Goal: Check status: Check status

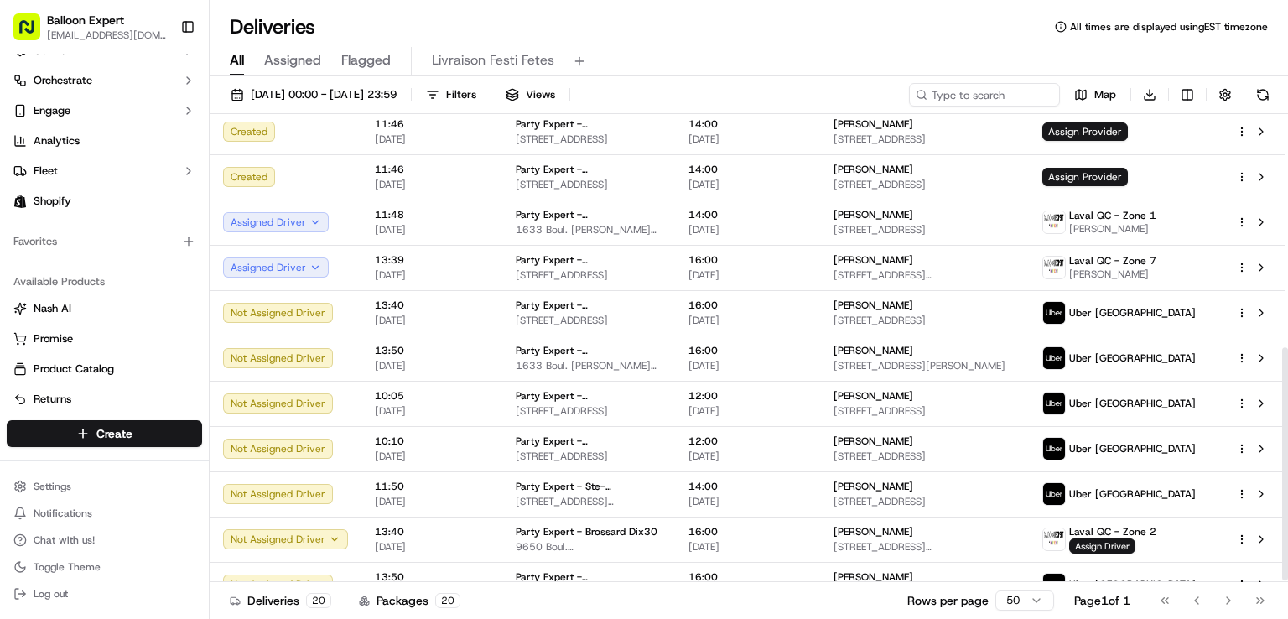
scroll to position [136, 0]
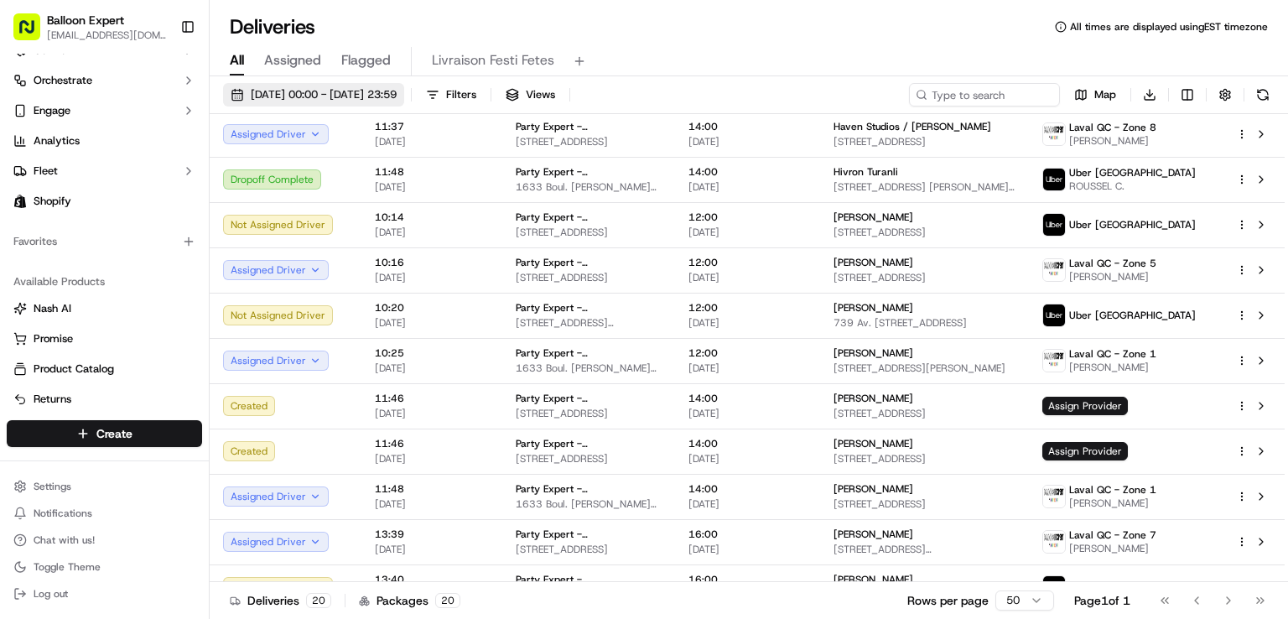
click at [346, 95] on span "[DATE] 00:00 - [DATE] 23:59" at bounding box center [324, 94] width 146 height 15
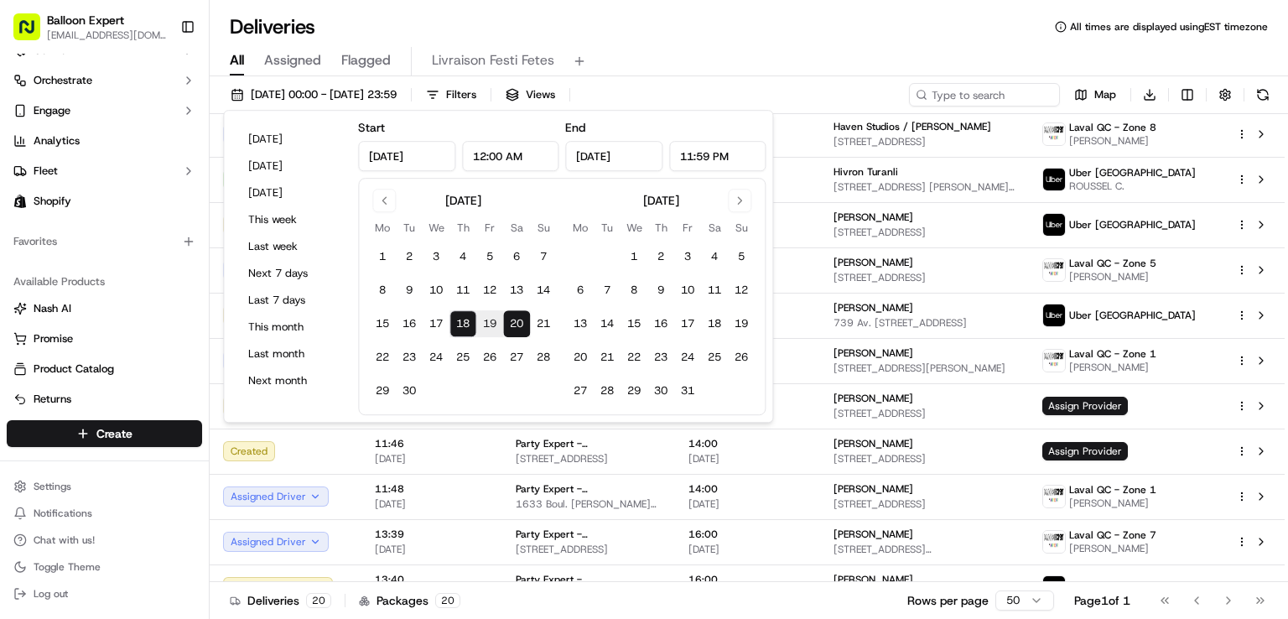
click at [465, 332] on button "18" at bounding box center [462, 323] width 27 height 27
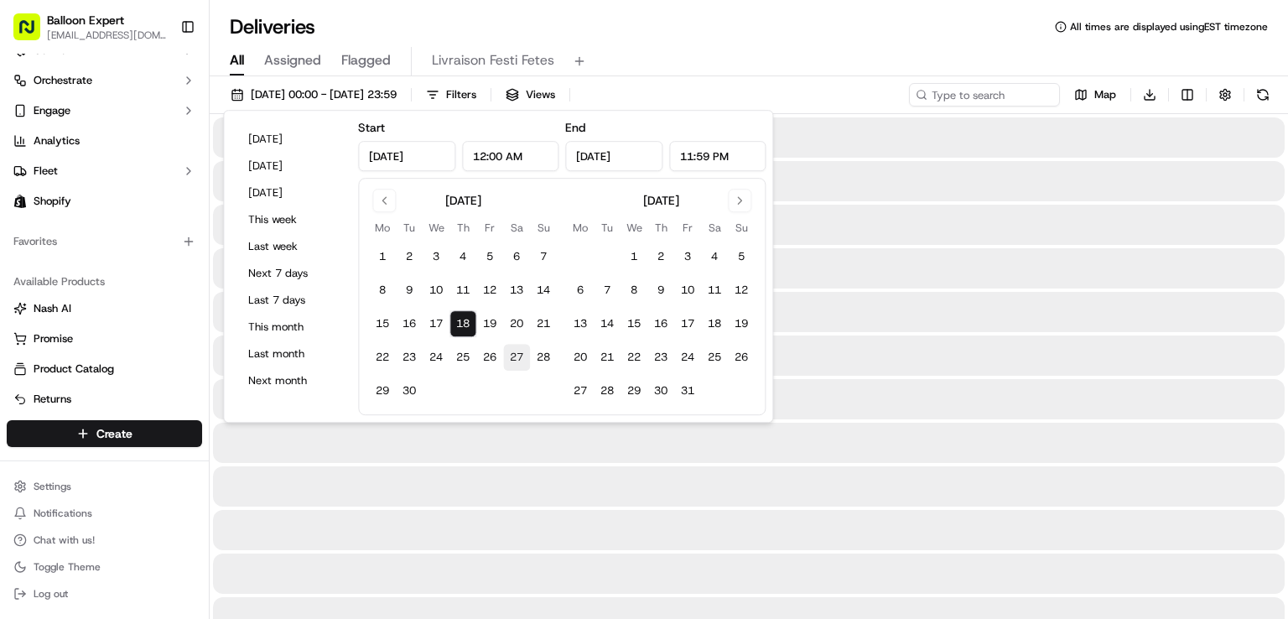
click at [509, 357] on button "27" at bounding box center [516, 357] width 27 height 27
type input "[DATE]"
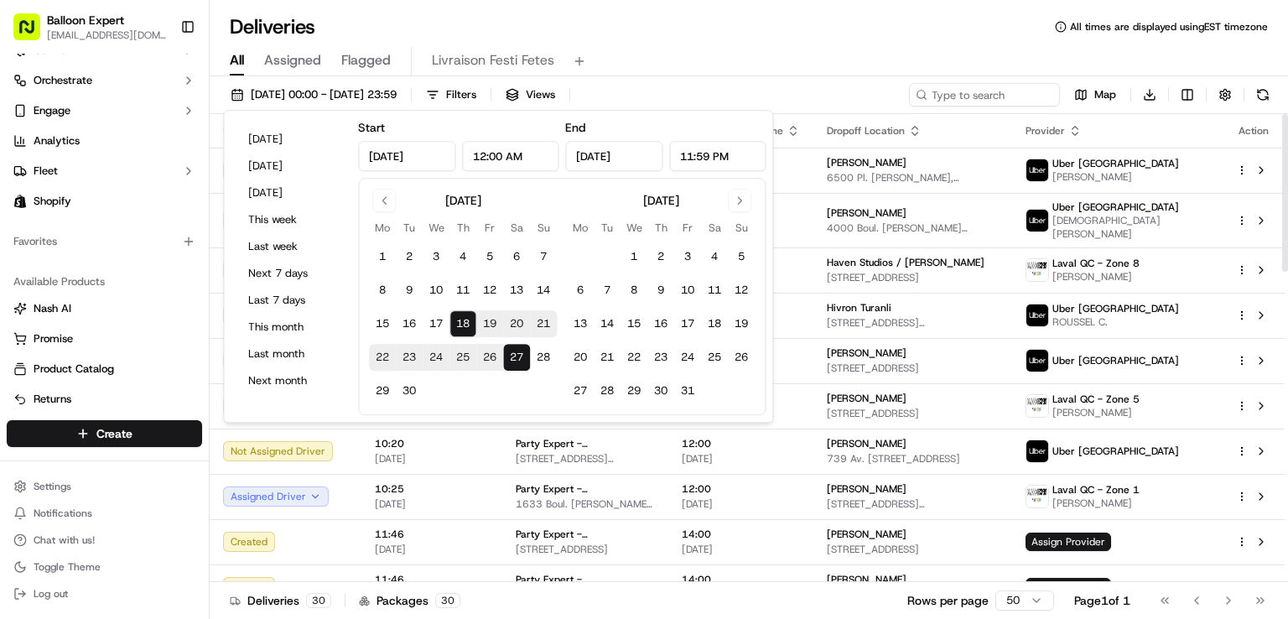
click at [677, 31] on div "Deliveries All times are displayed using EST timezone" at bounding box center [749, 26] width 1078 height 27
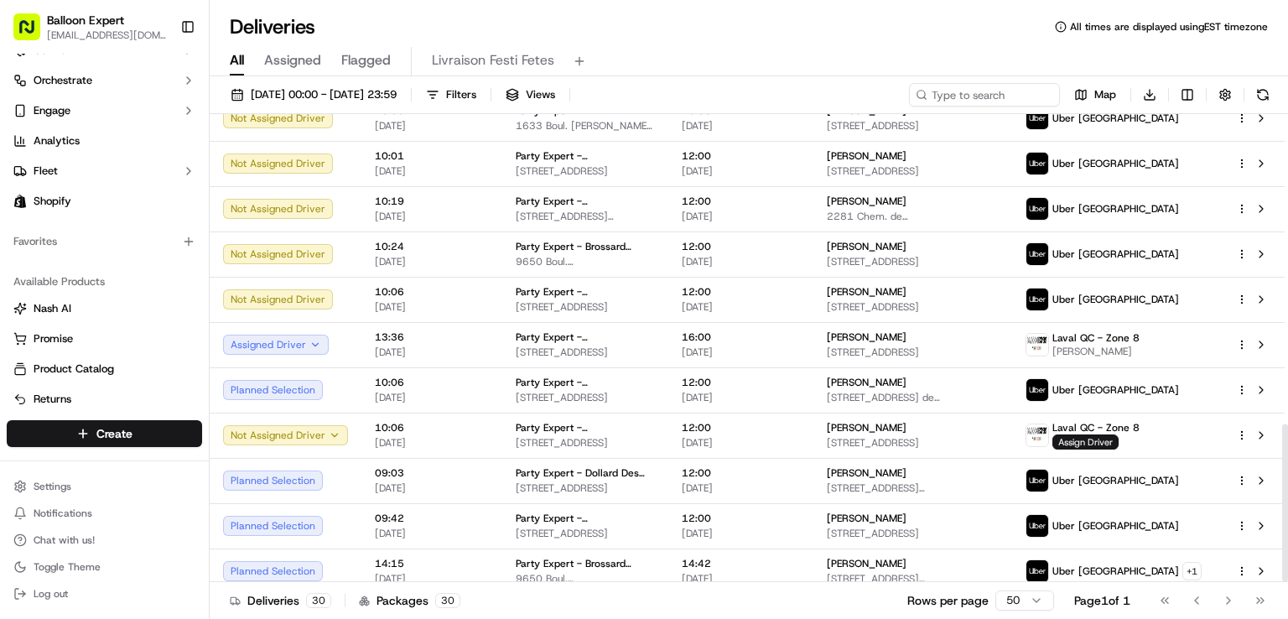
scroll to position [924, 0]
